Goal: Task Accomplishment & Management: Use online tool/utility

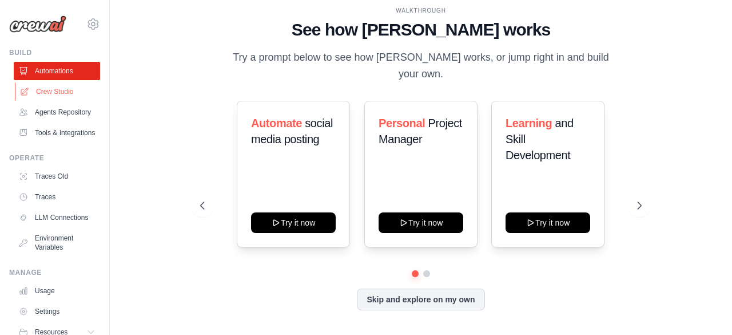
click at [60, 94] on link "Crew Studio" at bounding box center [58, 91] width 86 height 18
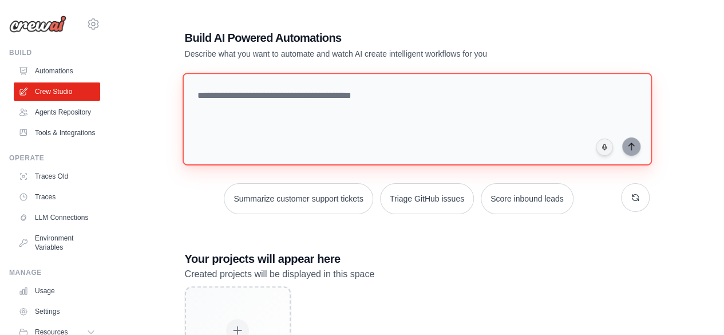
click at [255, 101] on textarea at bounding box center [416, 119] width 469 height 93
click at [283, 106] on textarea "To enrich screen reader interactions, please activate Accessibility in Grammarl…" at bounding box center [416, 119] width 469 height 93
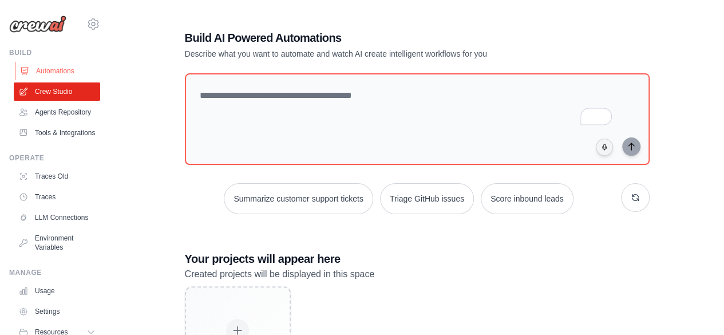
click at [54, 73] on link "Automations" at bounding box center [58, 71] width 86 height 18
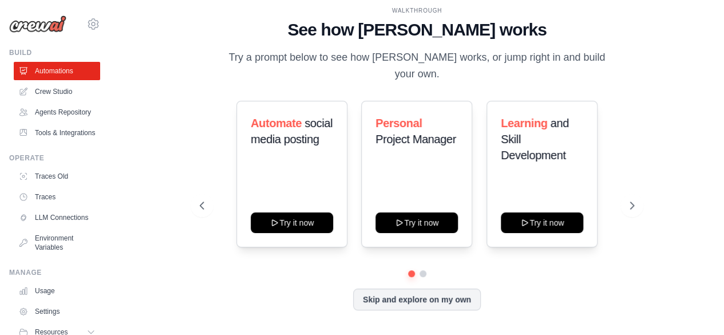
click at [56, 91] on link "Crew Studio" at bounding box center [57, 91] width 86 height 18
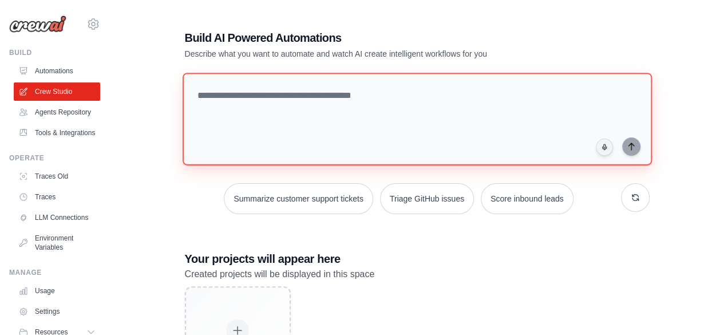
click at [253, 137] on textarea at bounding box center [416, 119] width 469 height 93
click at [344, 93] on textarea "To enrich screen reader interactions, please activate Accessibility in Grammarl…" at bounding box center [416, 119] width 469 height 93
click at [521, 113] on textarea "**********" at bounding box center [416, 119] width 469 height 93
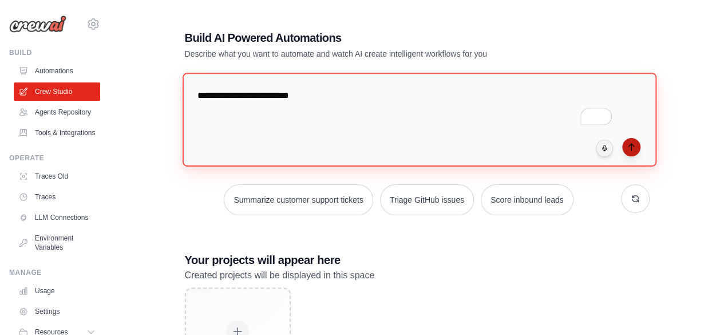
type textarea "**********"
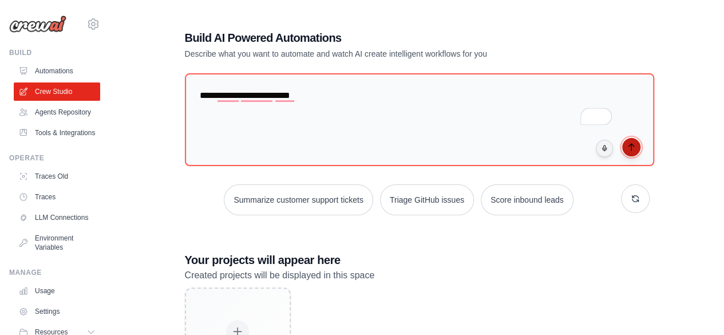
click at [632, 148] on icon "submit" at bounding box center [631, 146] width 9 height 9
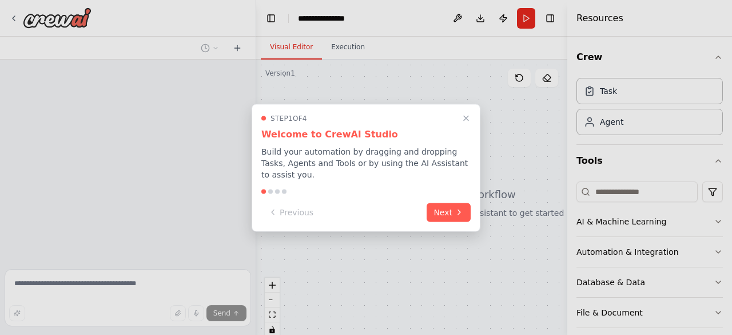
click at [467, 131] on div "Step 1 of 4 Welcome to CrewAI Studio Build your automation by dragging and drop…" at bounding box center [365, 146] width 209 height 66
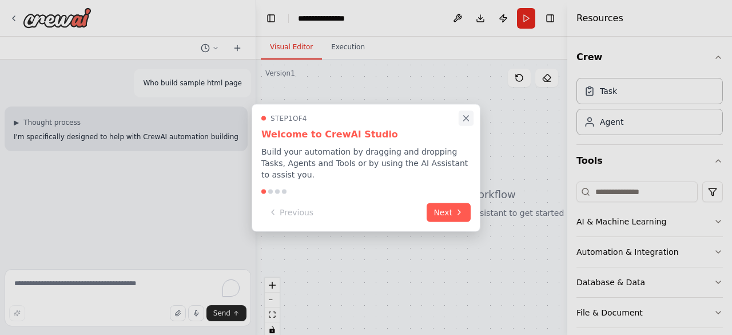
click at [466, 121] on icon "Close walkthrough" at bounding box center [466, 118] width 5 height 5
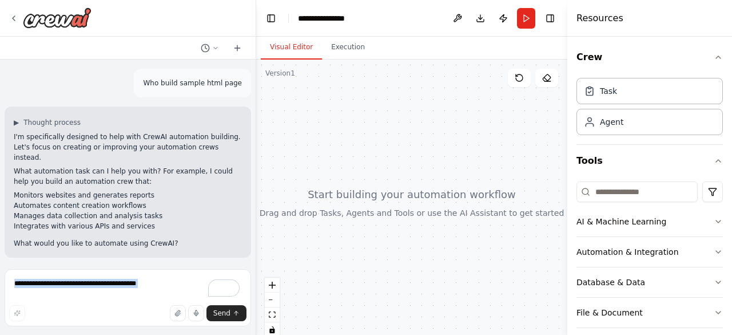
drag, startPoint x: 68, startPoint y: 306, endPoint x: 73, endPoint y: 294, distance: 13.3
click at [73, 294] on div "Send" at bounding box center [128, 299] width 247 height 61
click at [73, 294] on textarea "To enrich screen reader interactions, please activate Accessibility in Grammarl…" at bounding box center [128, 297] width 247 height 57
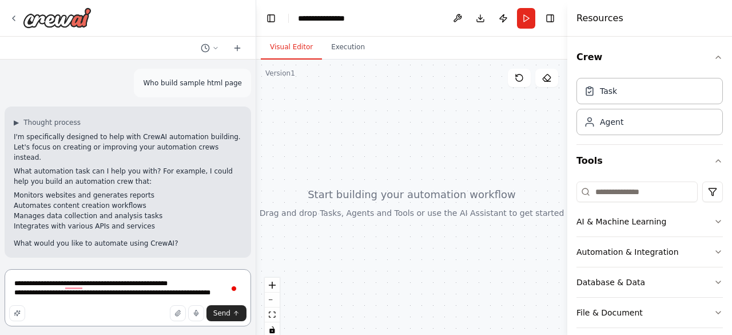
type textarea "**********"
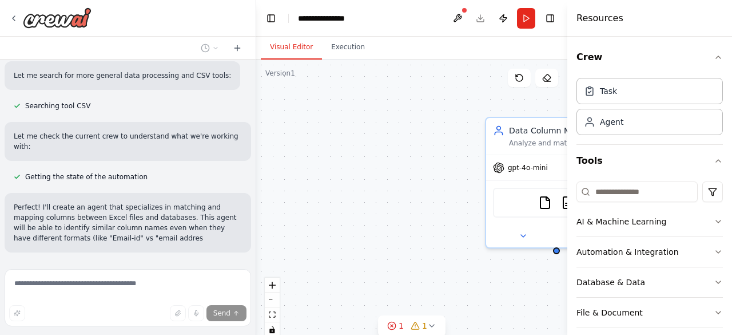
scroll to position [496, 0]
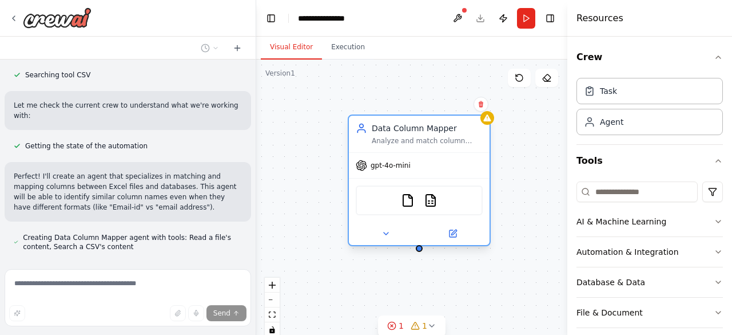
drag, startPoint x: 526, startPoint y: 126, endPoint x: 388, endPoint y: 124, distance: 137.3
click at [388, 124] on div "Data Column Mapper" at bounding box center [427, 127] width 111 height 11
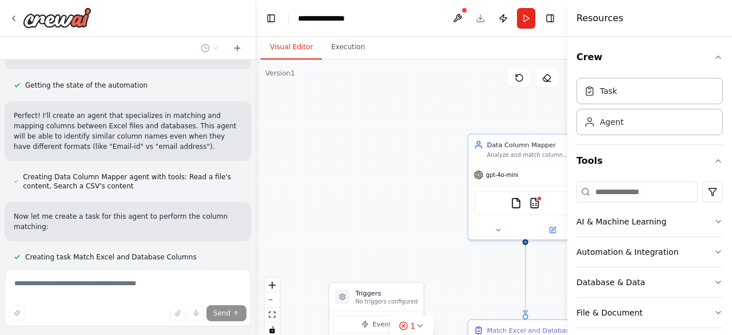
scroll to position [617, 0]
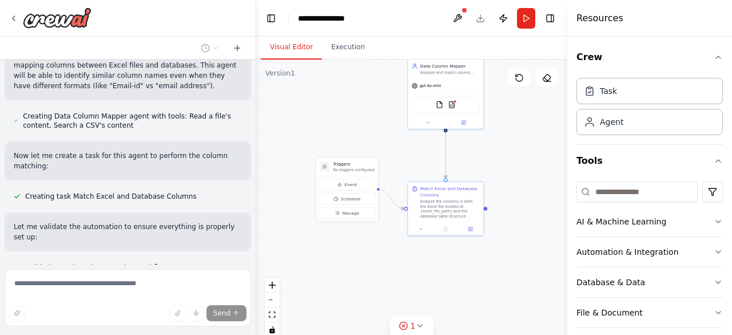
drag, startPoint x: 382, startPoint y: 218, endPoint x: 347, endPoint y: 119, distance: 105.0
click at [347, 119] on div ".deletable-edge-delete-btn { width: 20px; height: 20px; border: 0px solid #ffff…" at bounding box center [411, 203] width 311 height 286
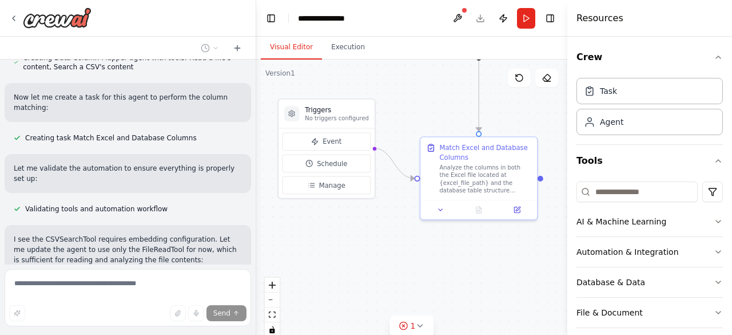
scroll to position [736, 0]
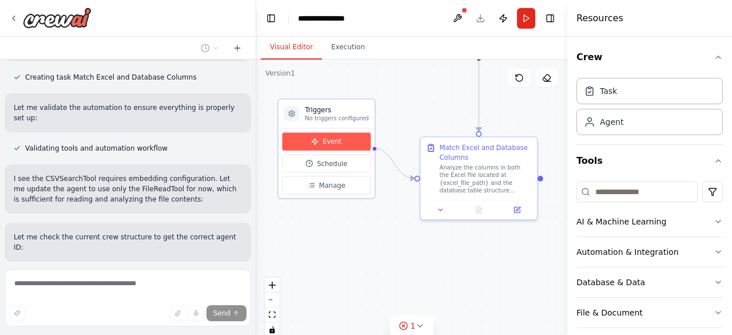
click at [338, 134] on button "Event" at bounding box center [327, 142] width 89 height 18
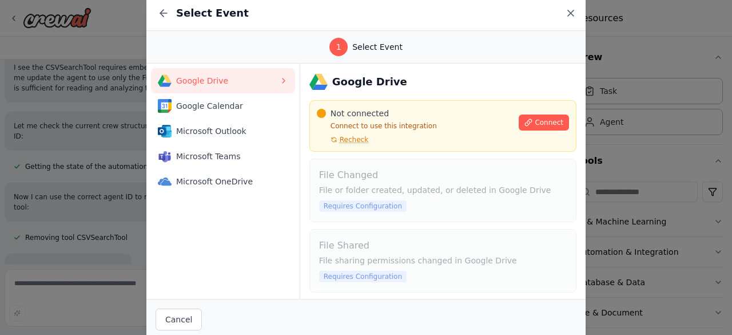
scroll to position [858, 0]
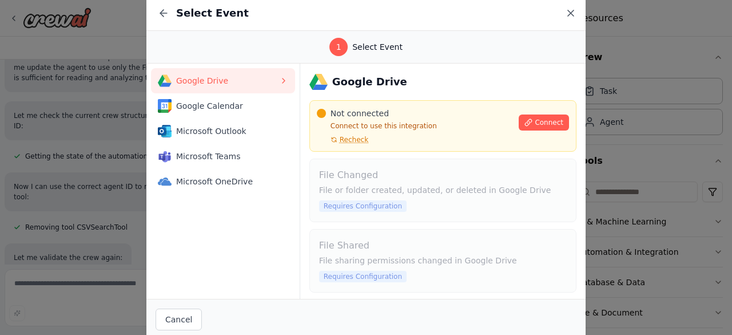
click at [571, 10] on icon at bounding box center [570, 12] width 11 height 11
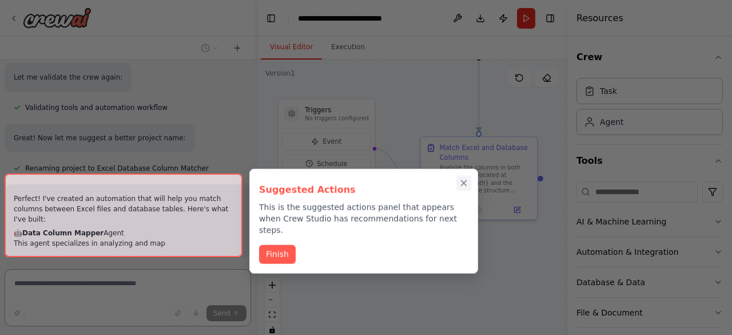
scroll to position [1066, 0]
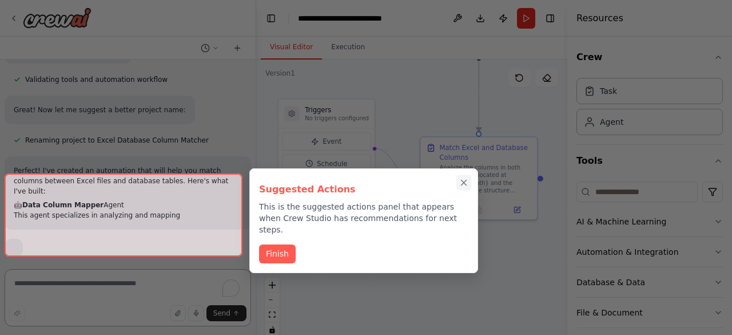
drag, startPoint x: 460, startPoint y: 172, endPoint x: 462, endPoint y: 183, distance: 11.1
click at [462, 183] on div "Suggested Actions This is the suggested actions panel that appears when Crew St…" at bounding box center [363, 220] width 229 height 105
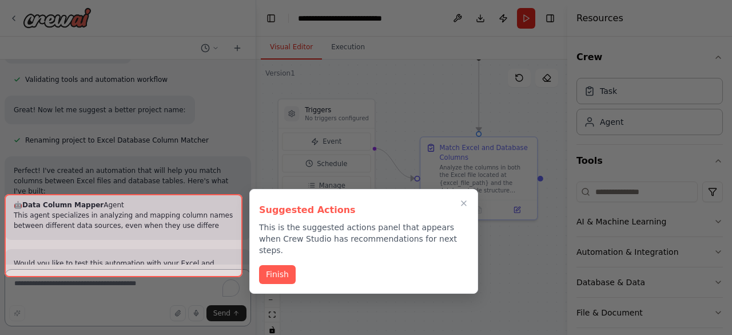
scroll to position [1097, 0]
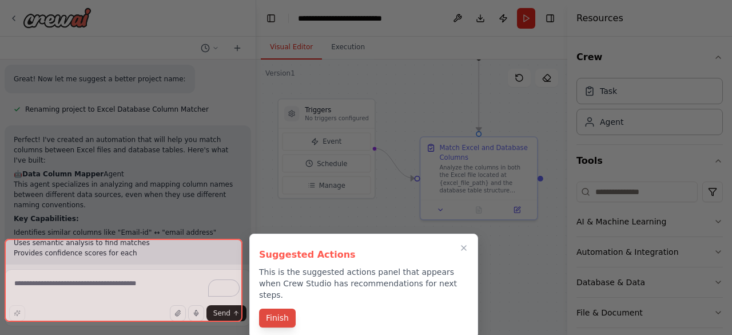
click at [266, 308] on button "Finish" at bounding box center [277, 317] width 37 height 19
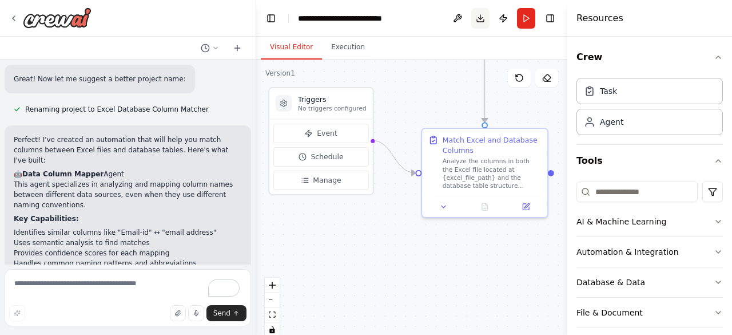
click at [478, 19] on button "Download" at bounding box center [480, 18] width 18 height 21
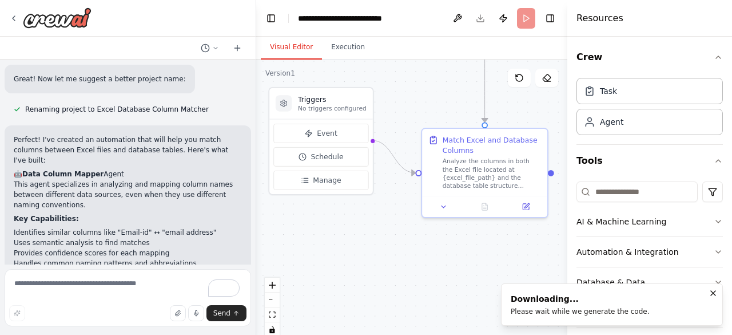
scroll to position [1323, 0]
